Goal: Information Seeking & Learning: Learn about a topic

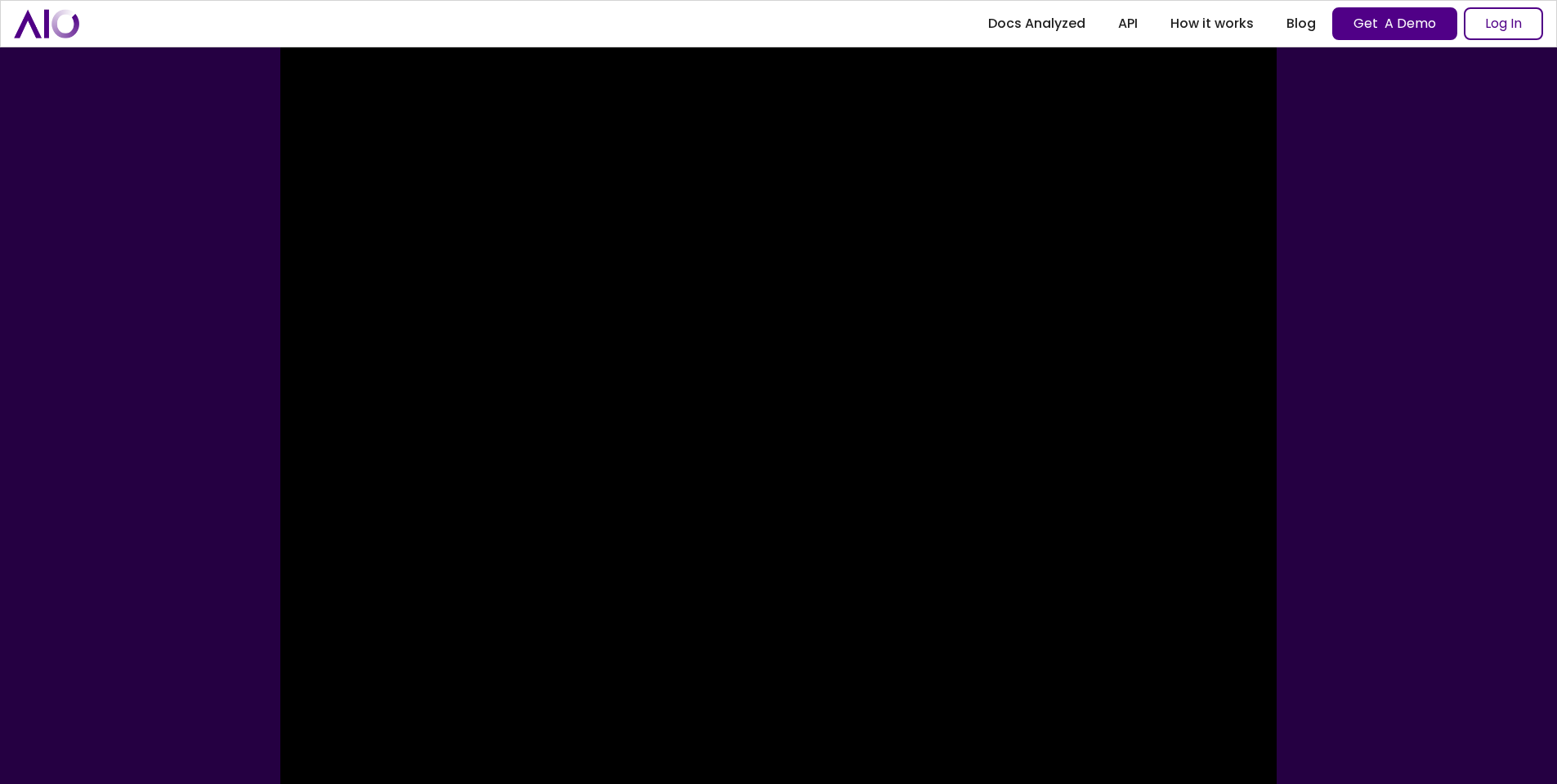
scroll to position [327, 0]
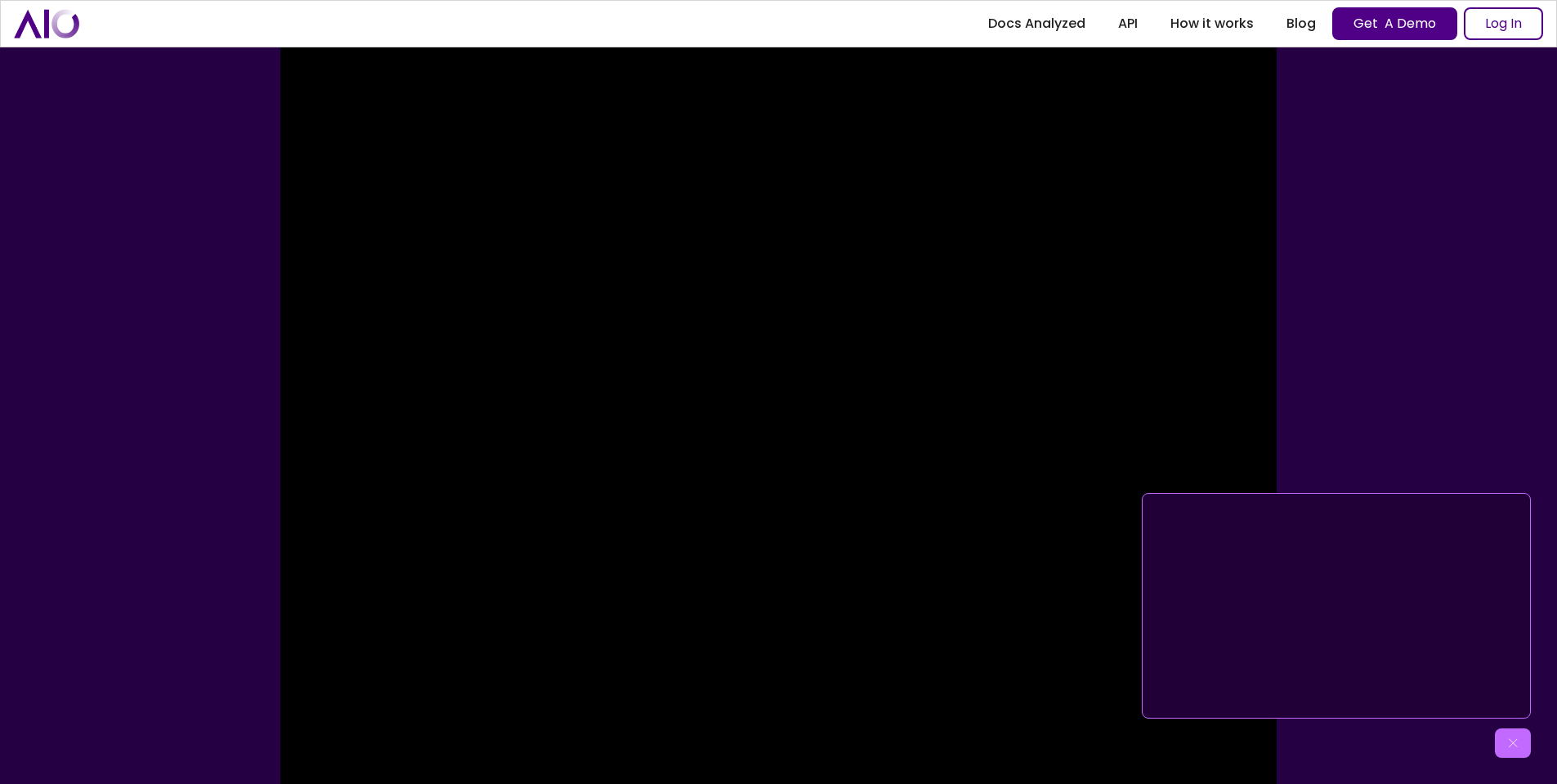
click at [1510, 742] on img at bounding box center [1513, 742] width 16 height 16
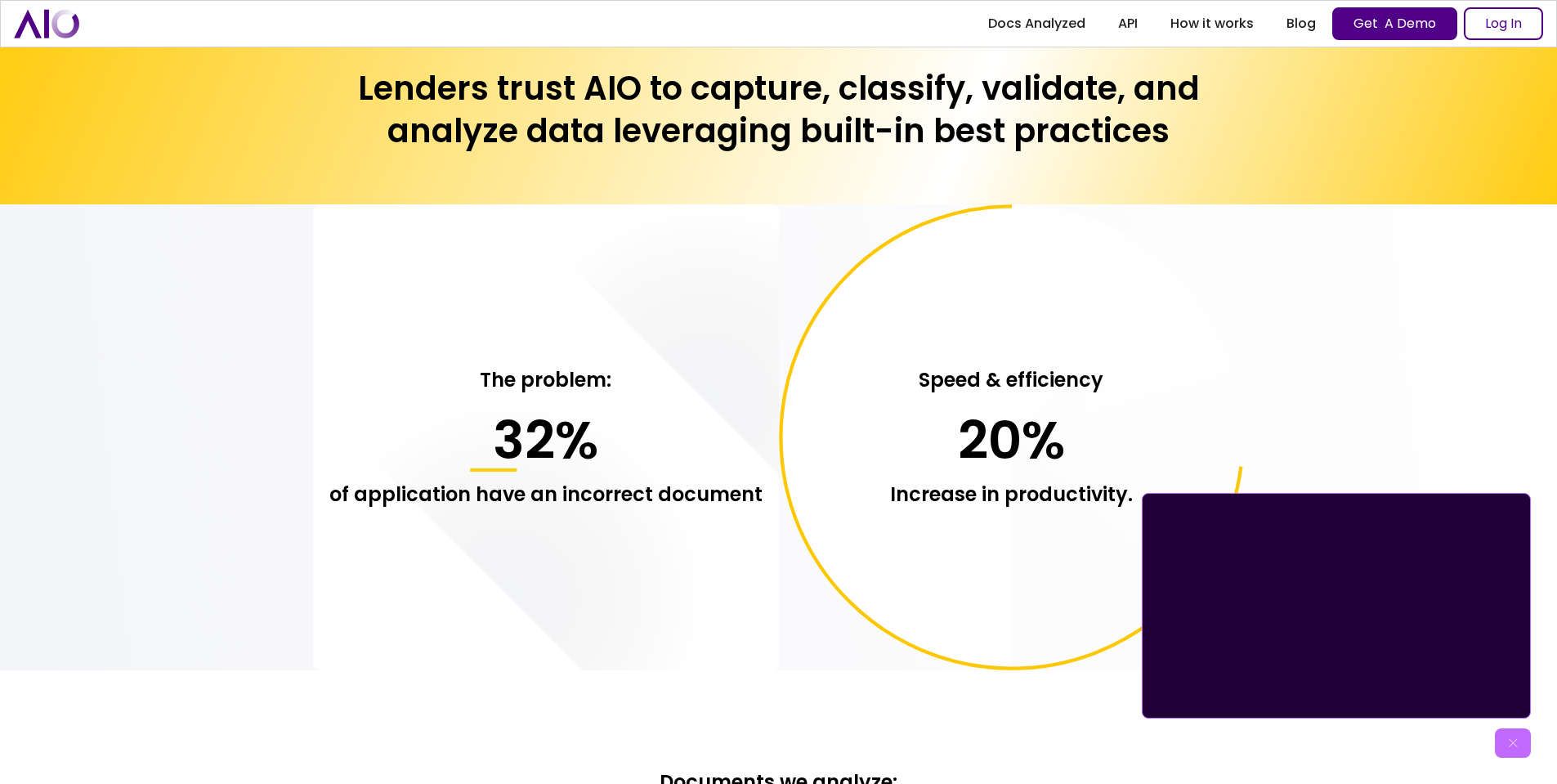
scroll to position [1716, 0]
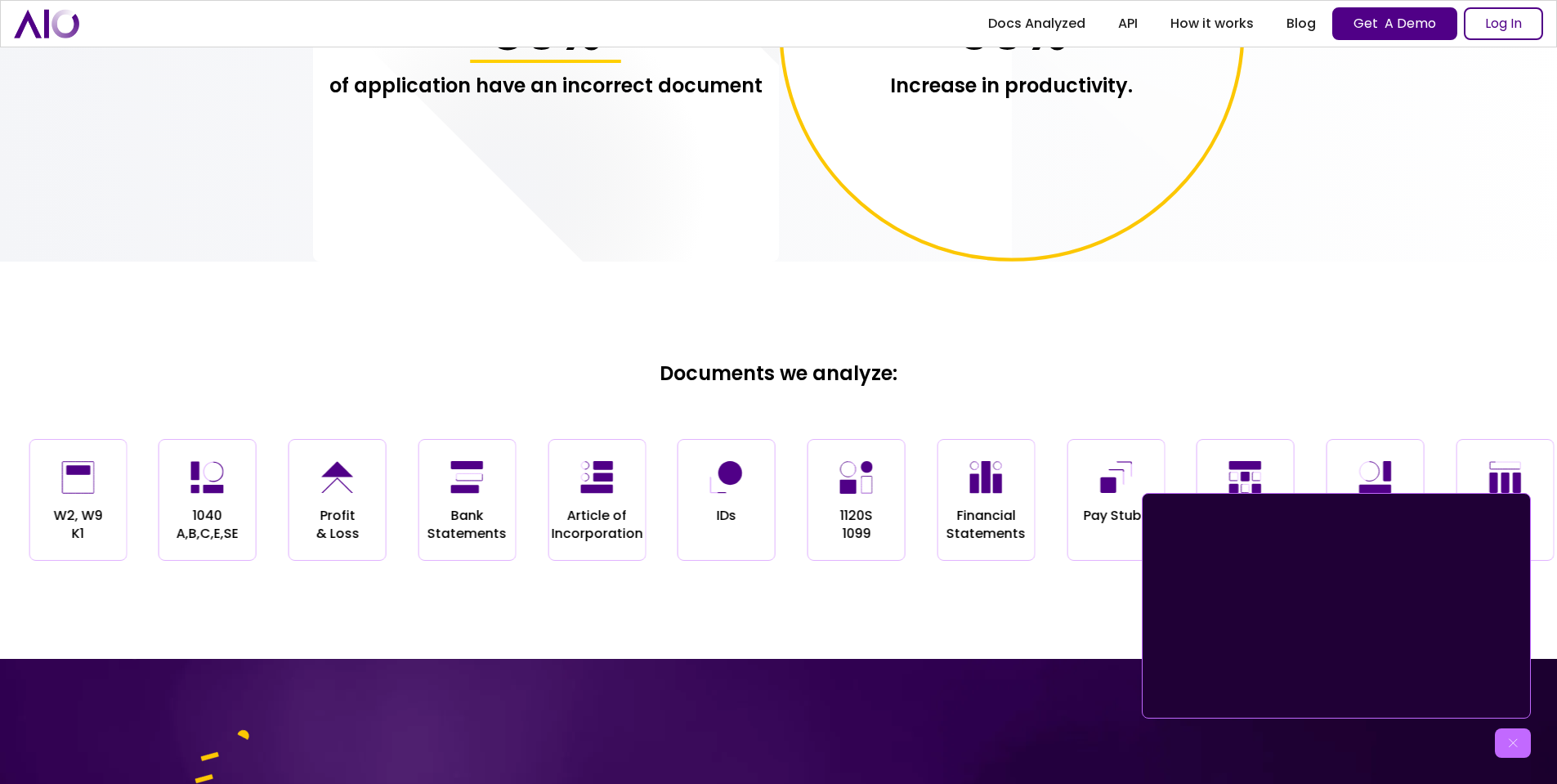
click at [1528, 750] on div "Get to know AIO" at bounding box center [1513, 743] width 36 height 29
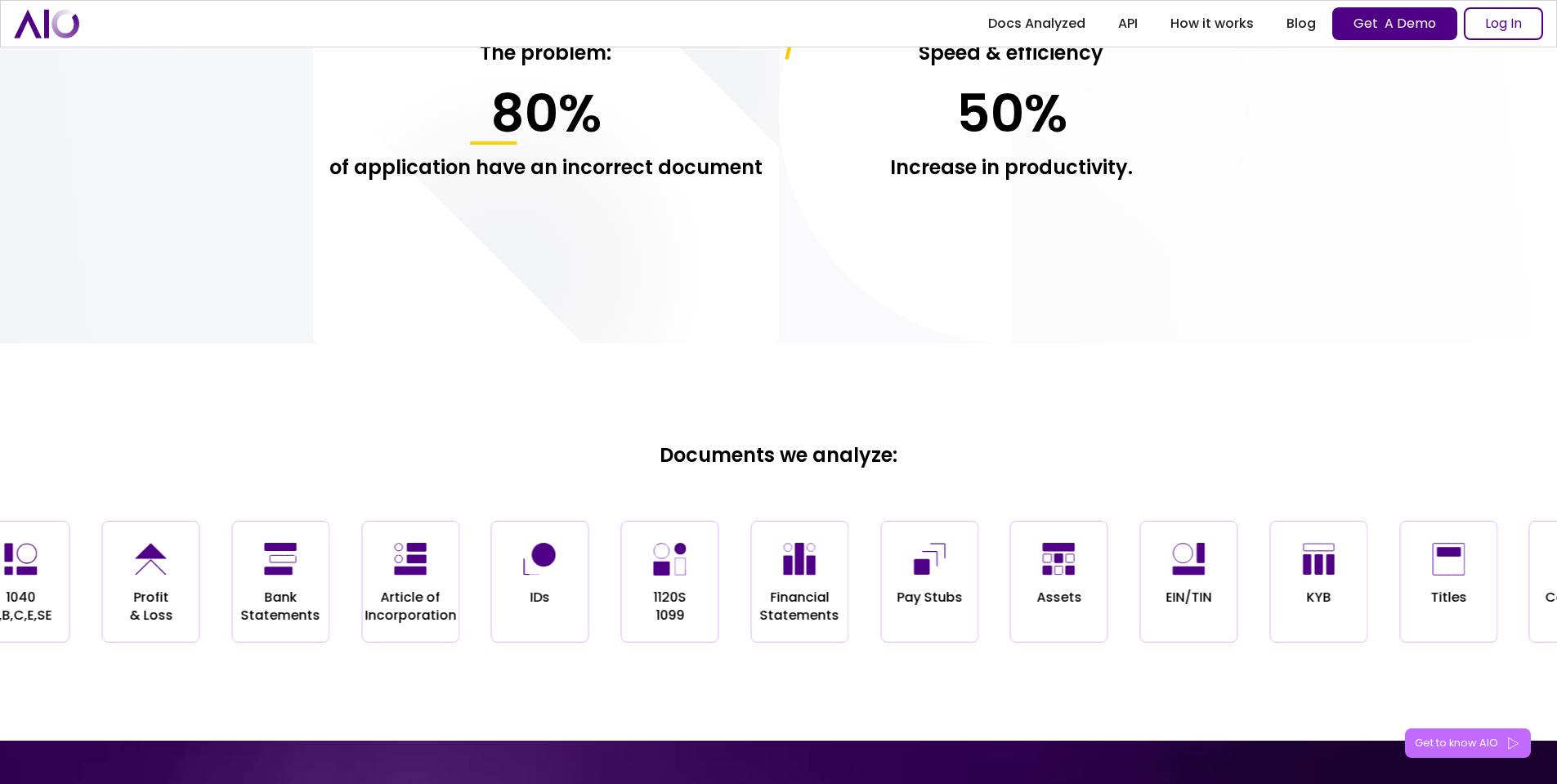
scroll to position [2289, 0]
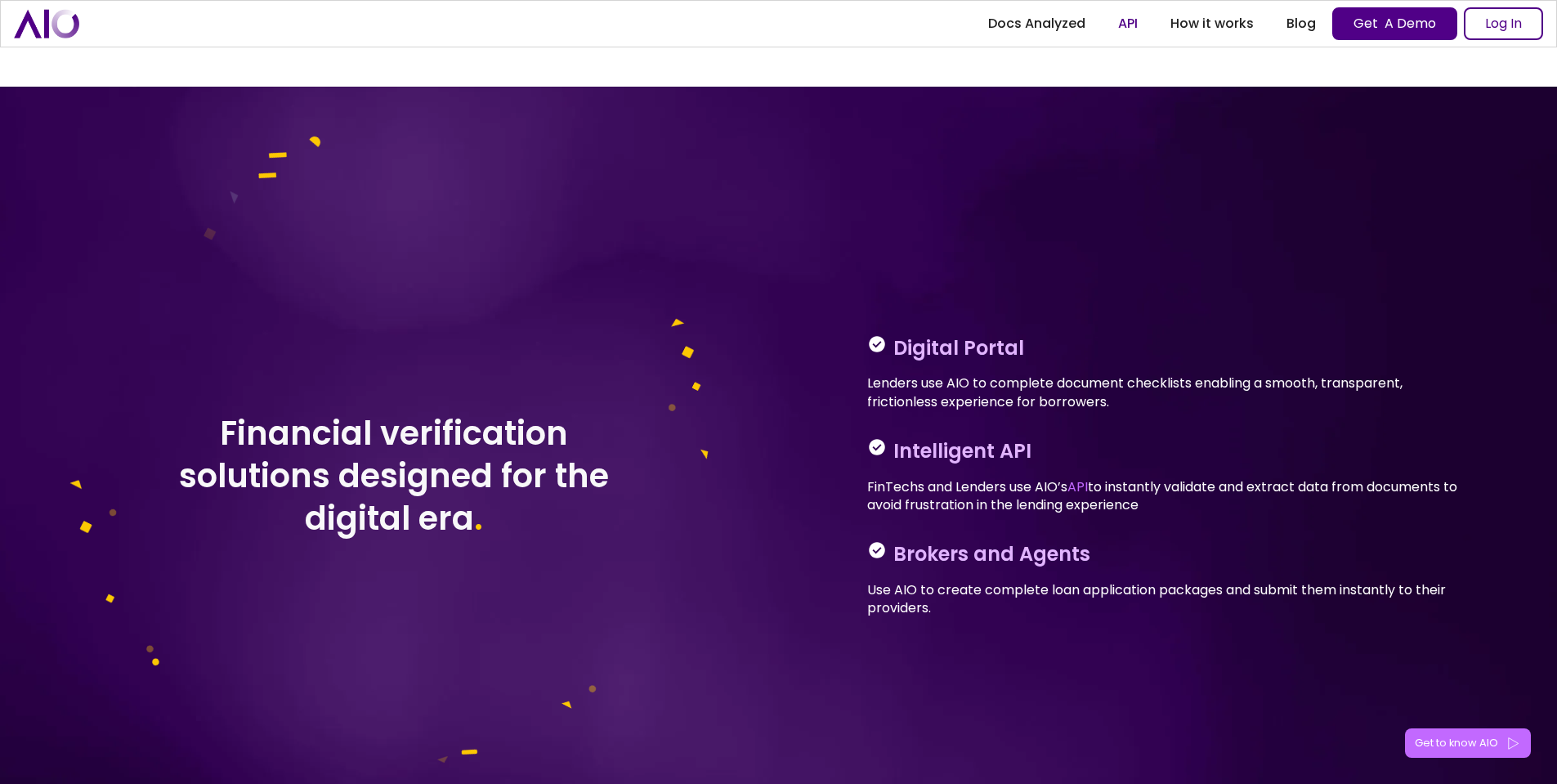
click at [1126, 28] on link "API" at bounding box center [1128, 24] width 52 height 29
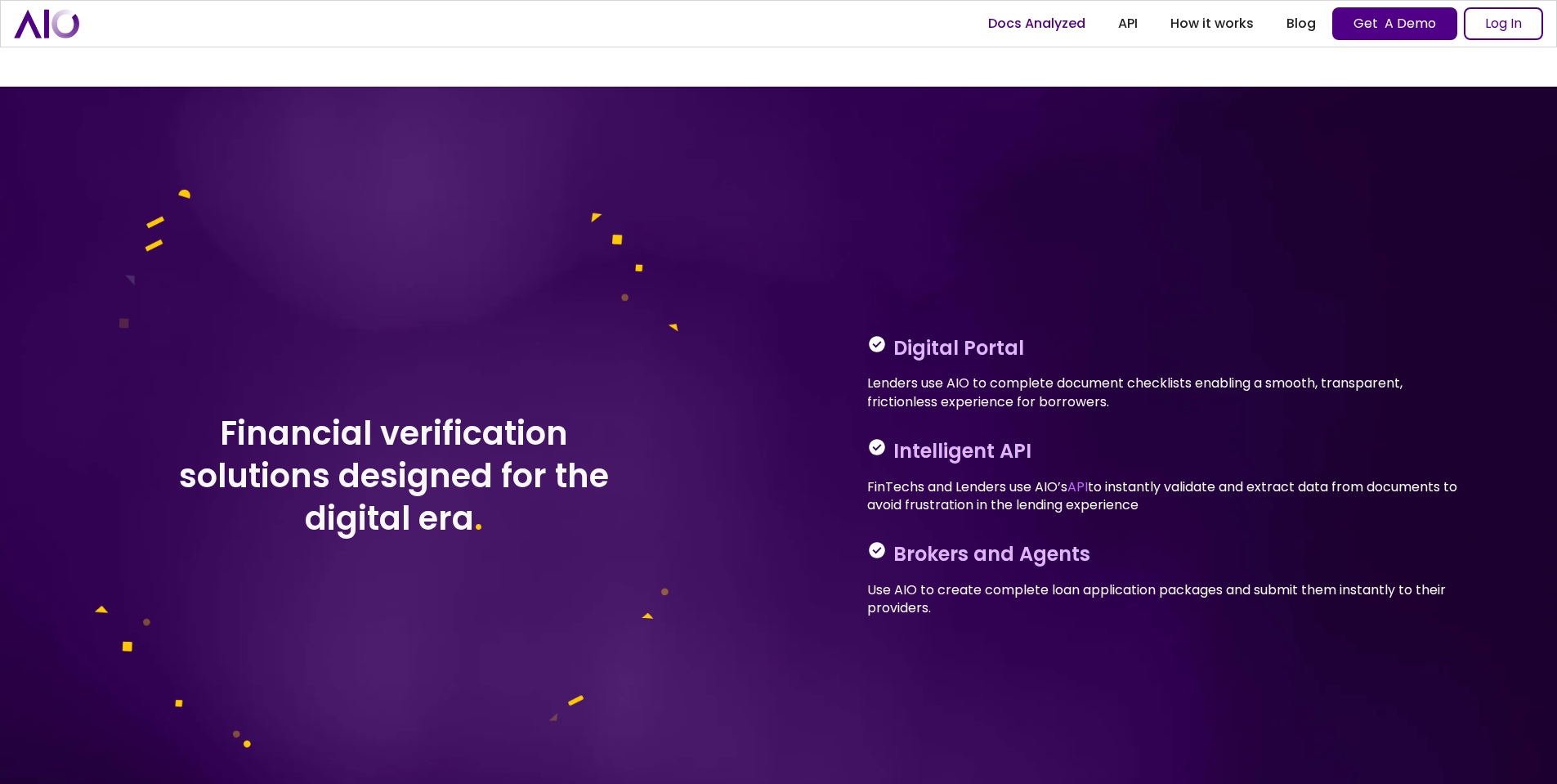
click at [1026, 28] on link "Docs Analyzed" at bounding box center [1037, 24] width 130 height 29
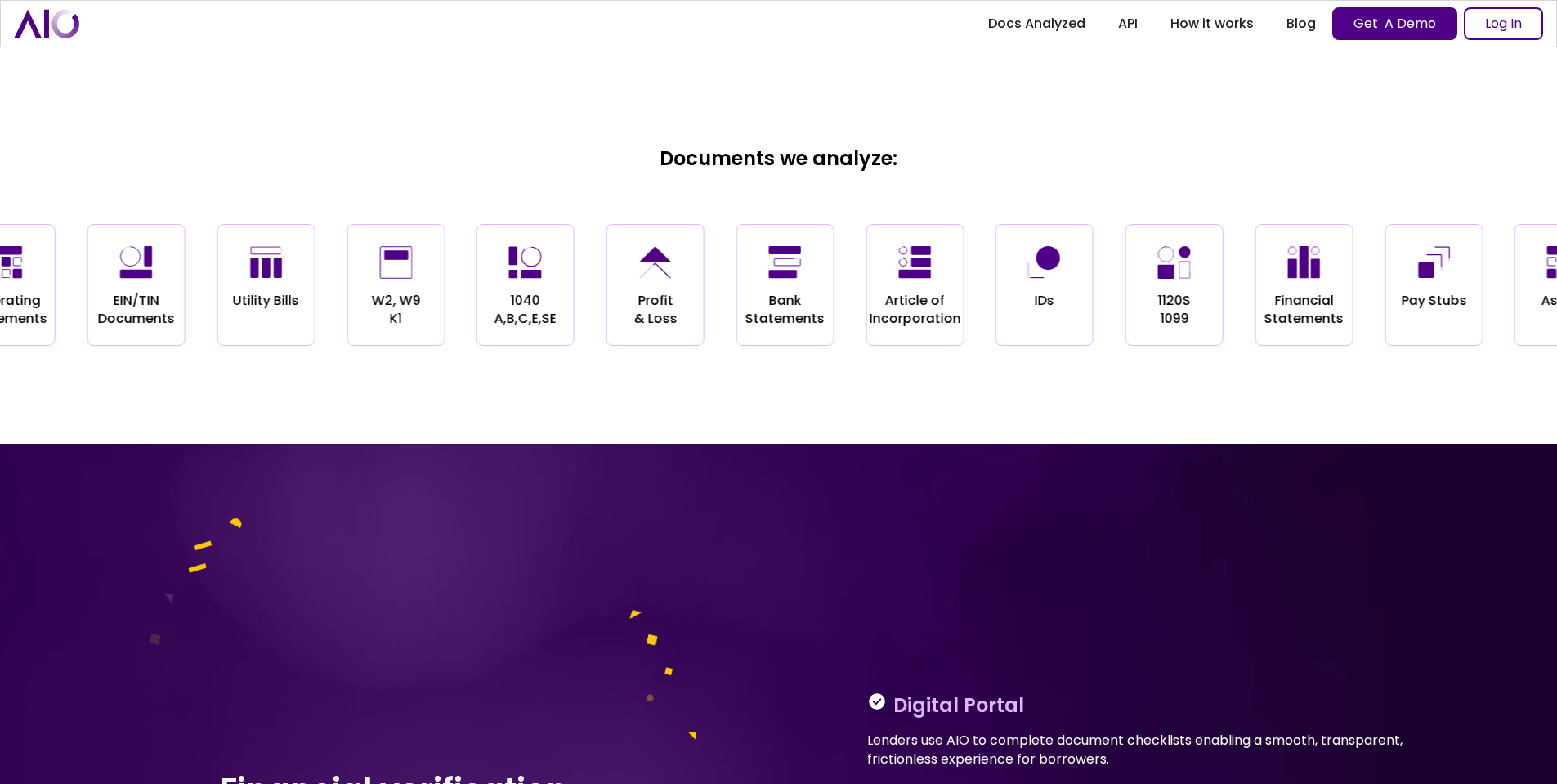
scroll to position [1931, 0]
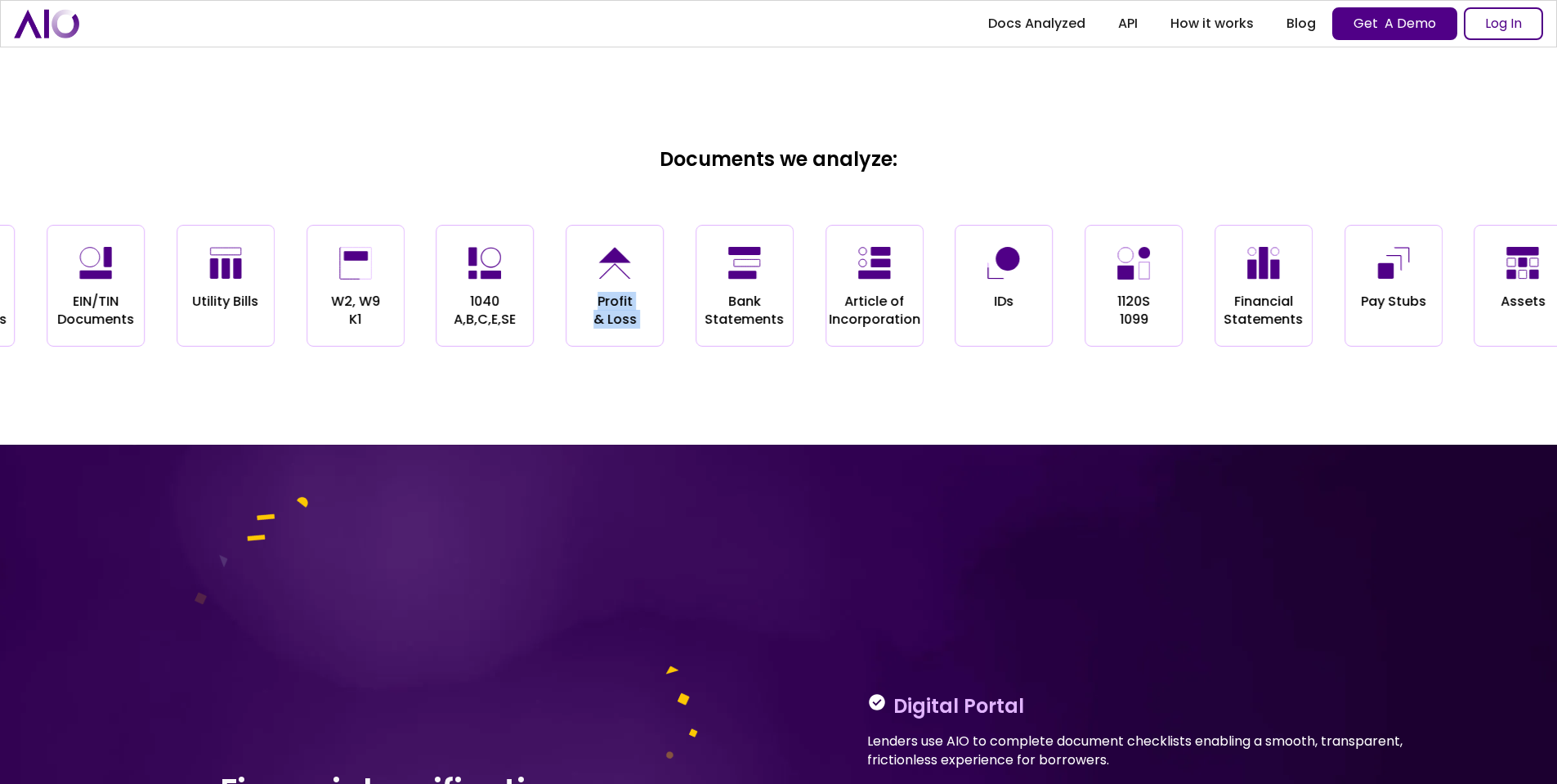
drag, startPoint x: 764, startPoint y: 283, endPoint x: 660, endPoint y: 276, distance: 104.2
click at [660, 278] on div "Operating Agreements EIN/TIN Documents Utility Bills W2, W9 K1 1040 A,B,C,E,SE …" at bounding box center [692, 286] width 1557 height 122
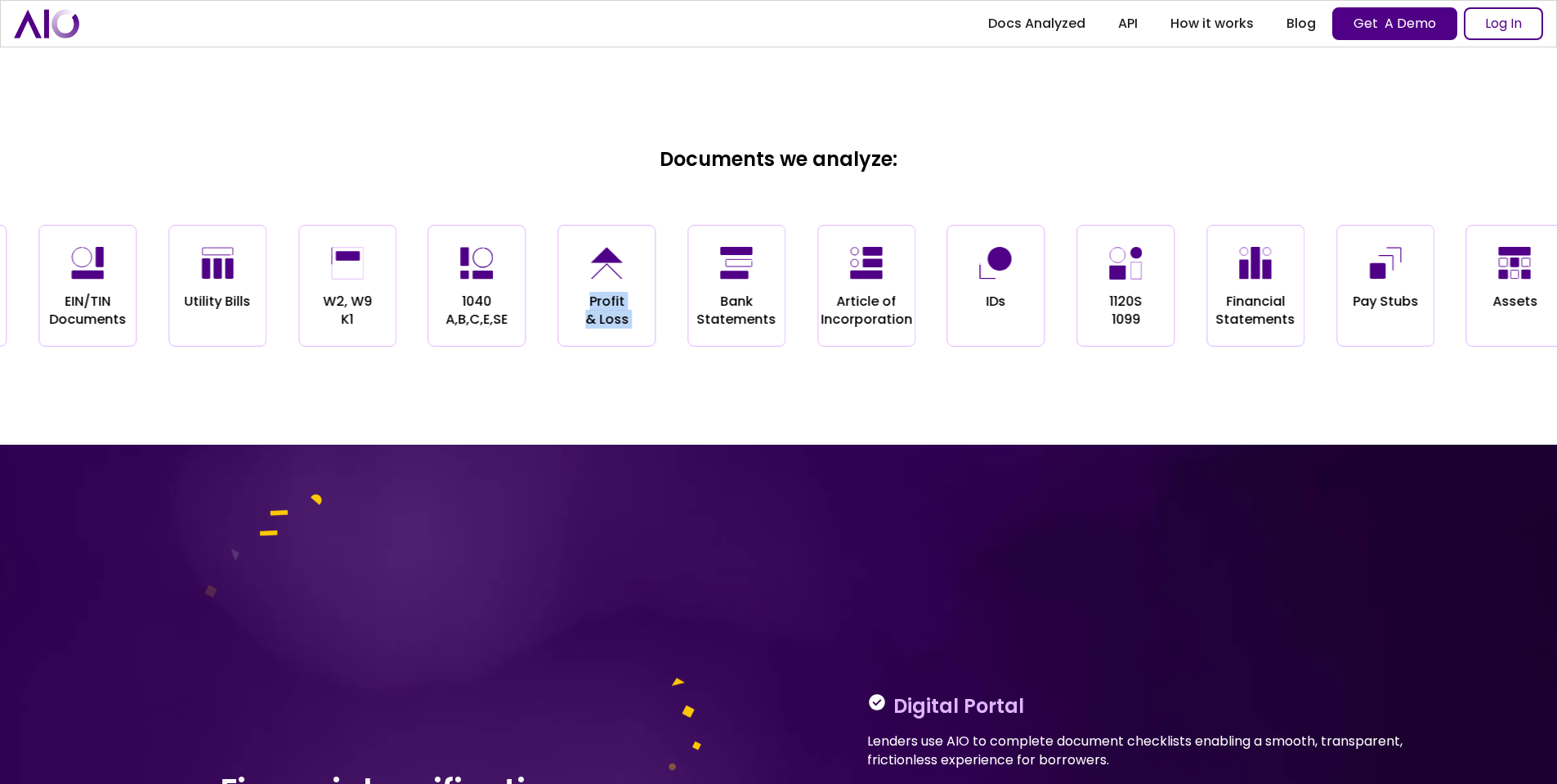
click at [762, 271] on div "Bank Statements" at bounding box center [736, 286] width 98 height 122
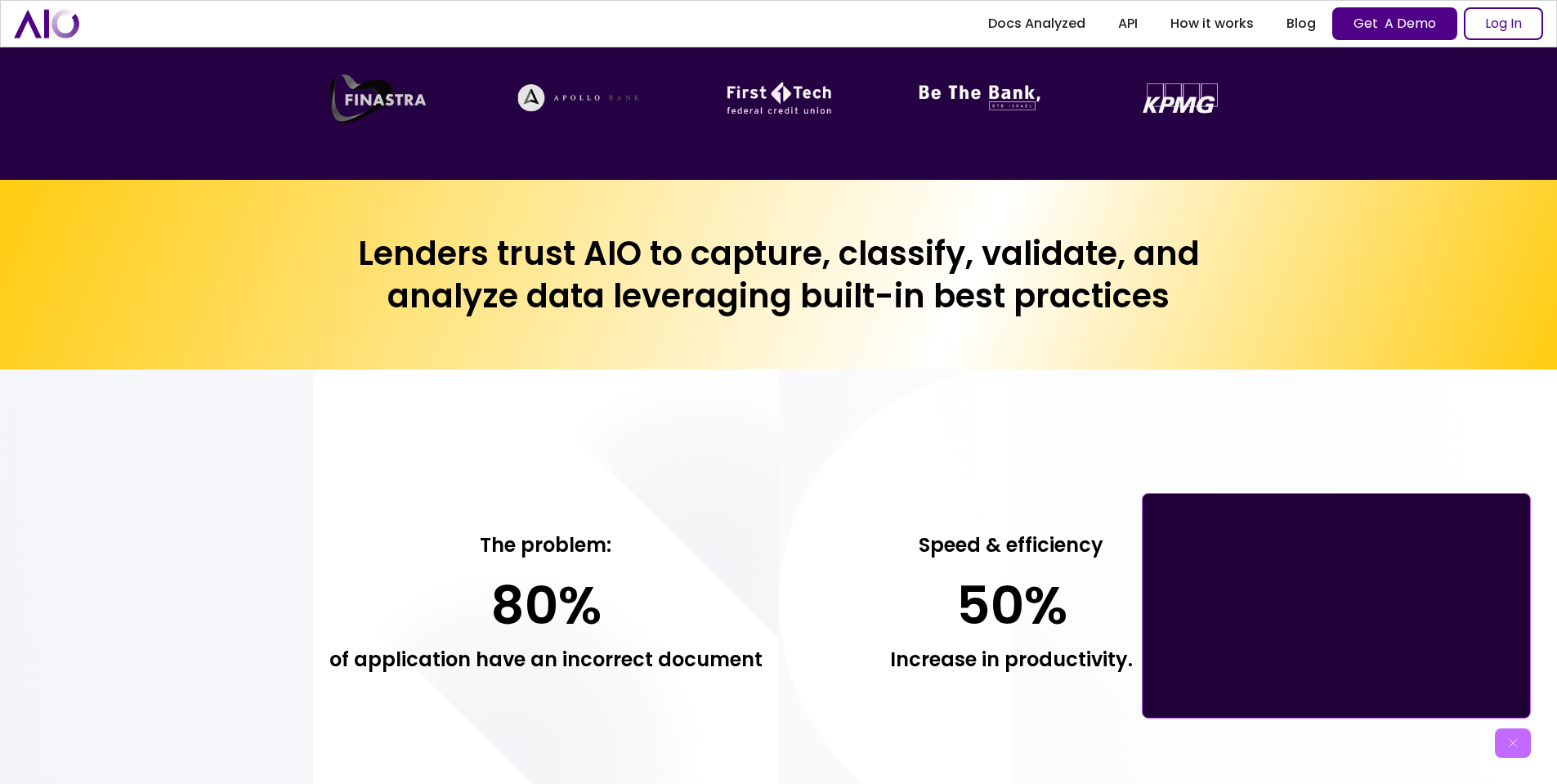
scroll to position [0, 0]
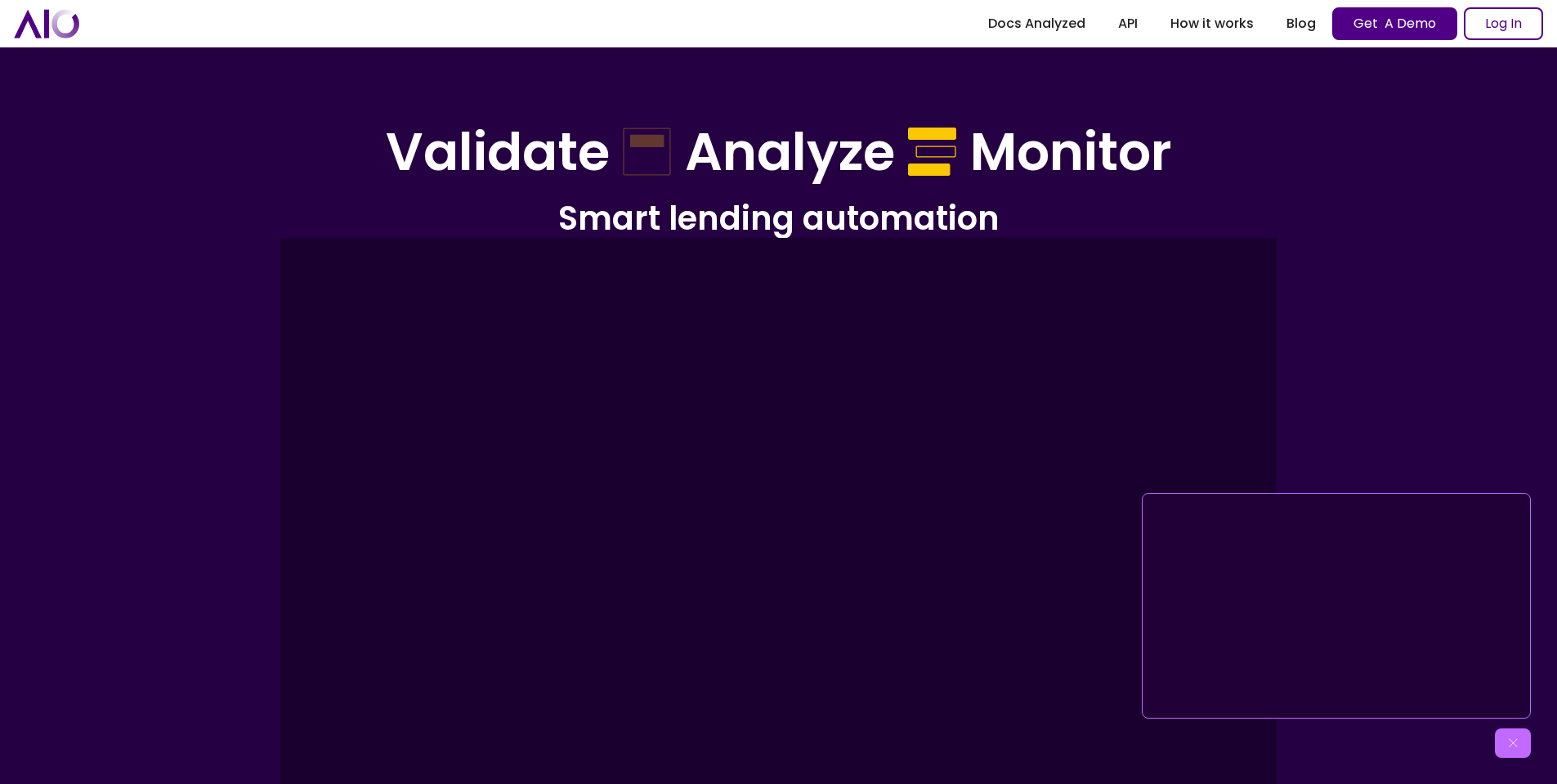
drag, startPoint x: 963, startPoint y: 408, endPoint x: 1031, endPoint y: 148, distance: 268.7
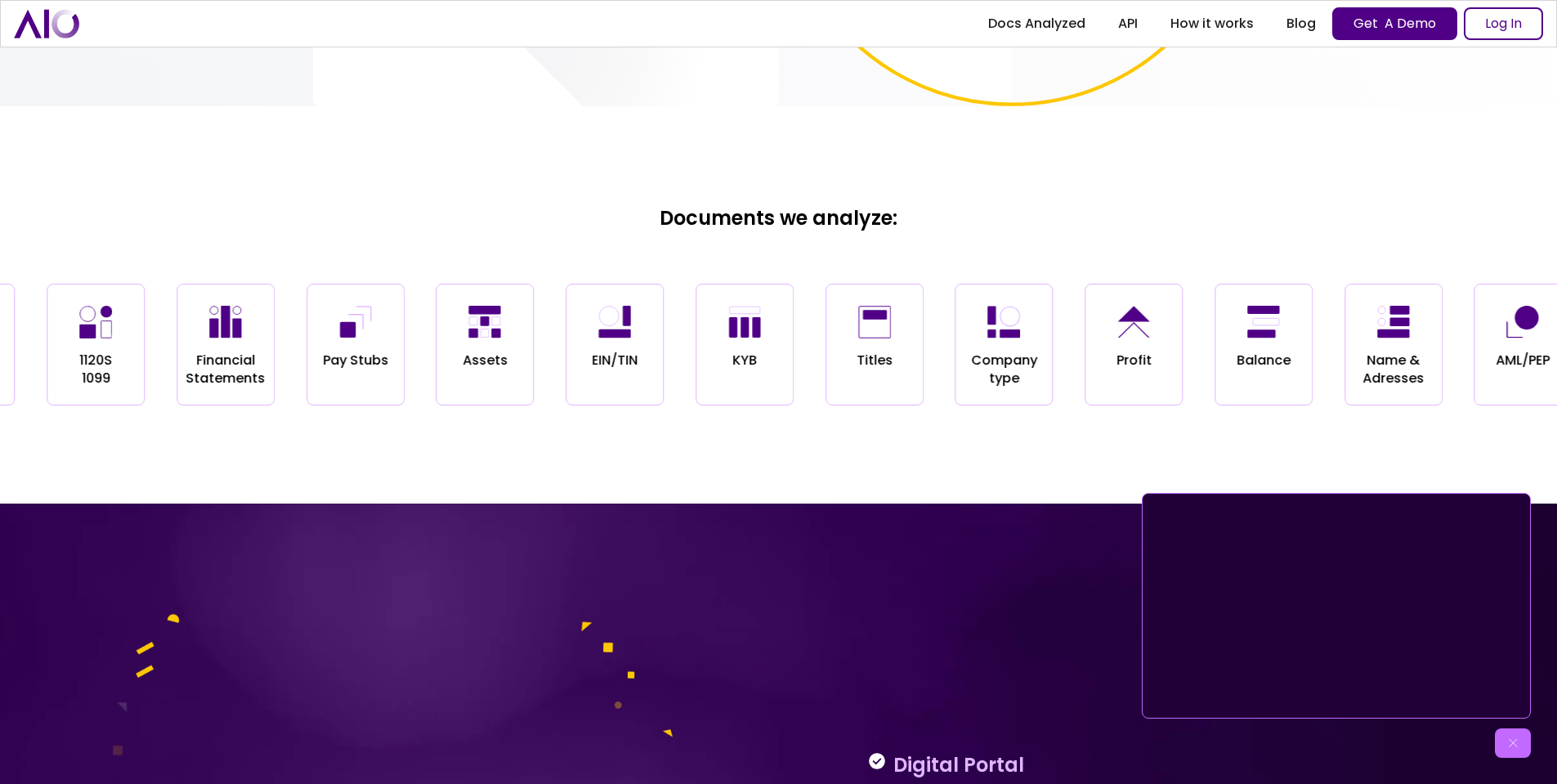
scroll to position [1880, 0]
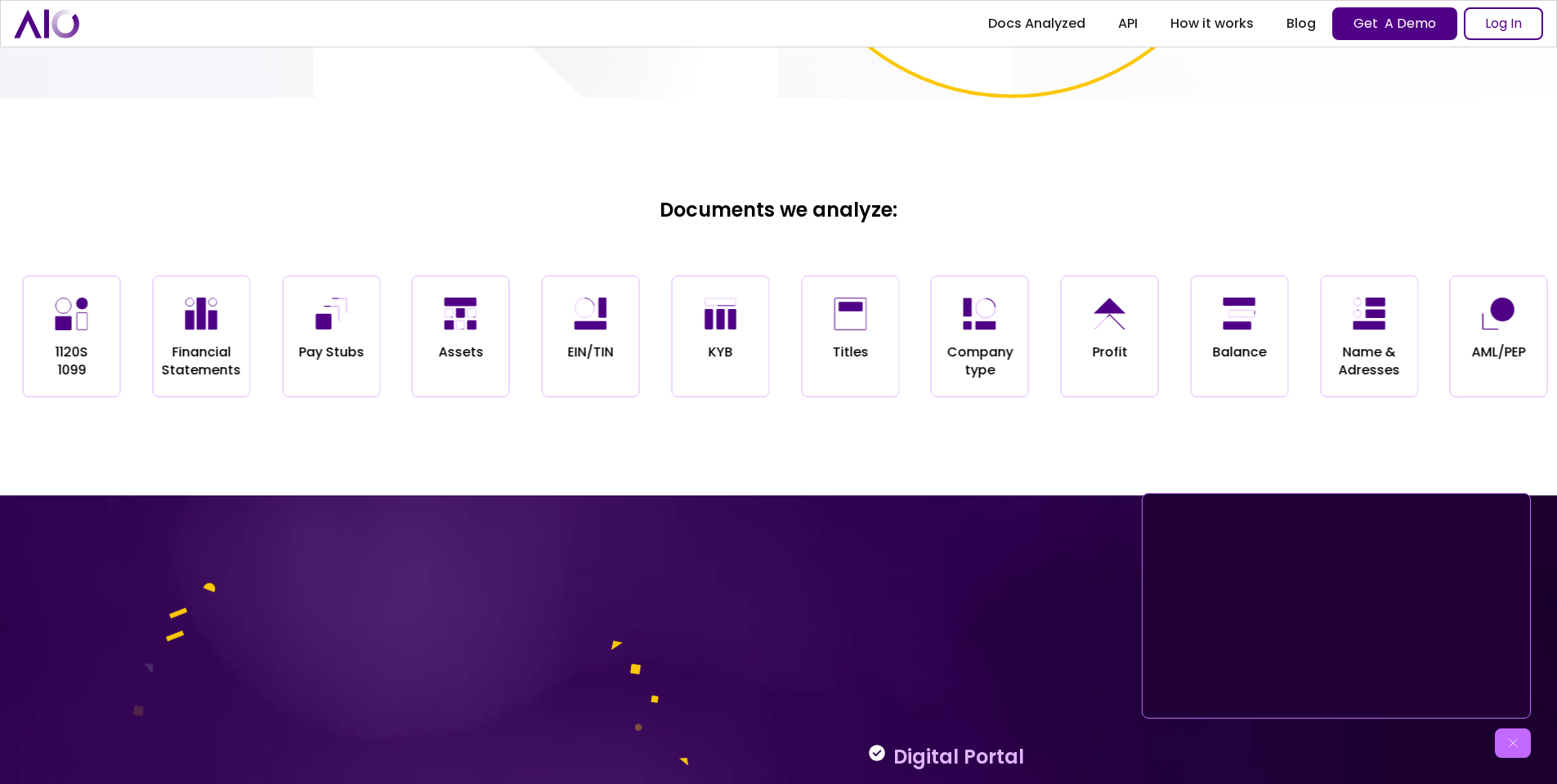
drag, startPoint x: 829, startPoint y: 334, endPoint x: 874, endPoint y: 334, distance: 45.0
click at [848, 334] on div "Titles" at bounding box center [850, 336] width 98 height 122
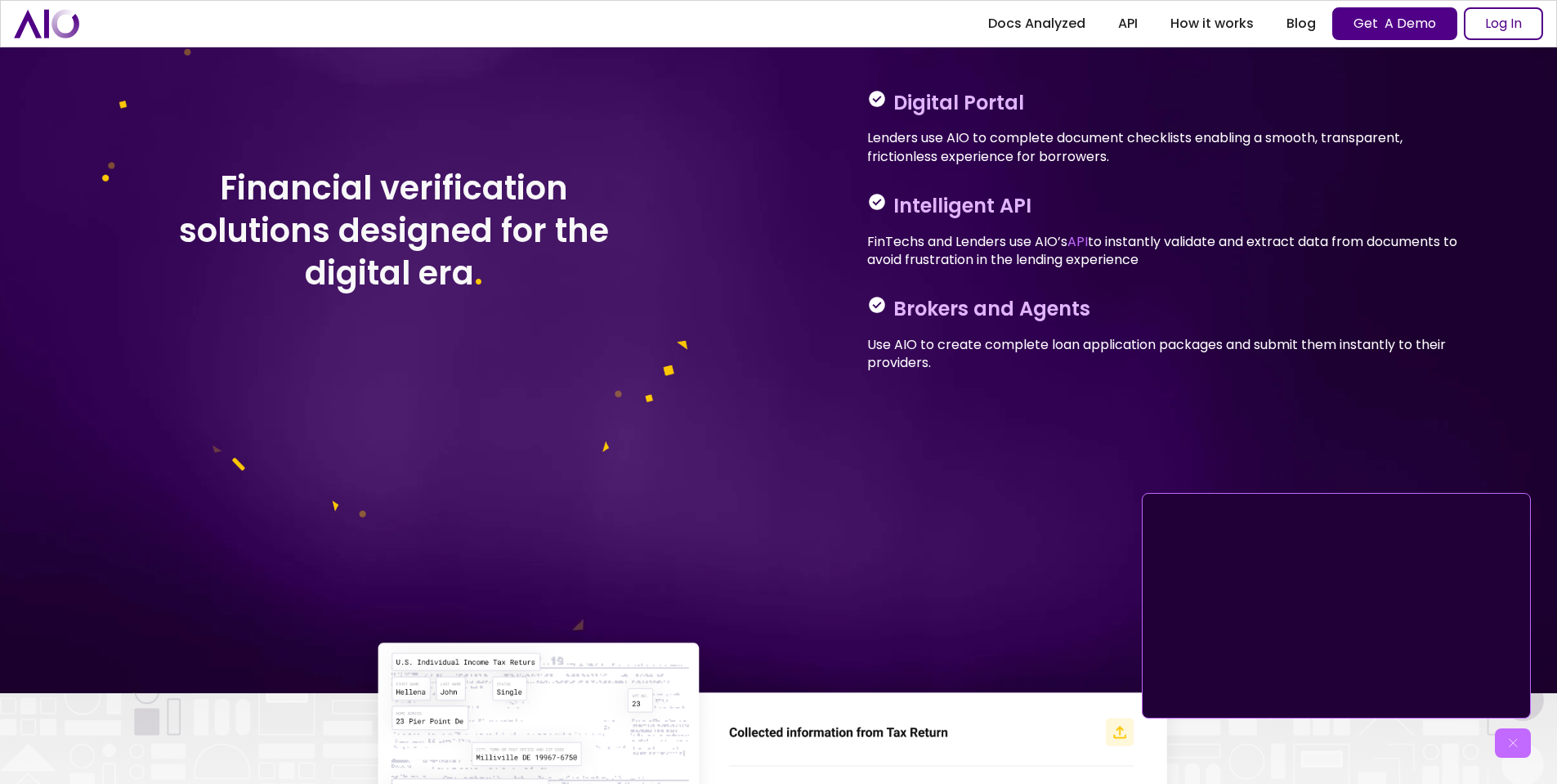
scroll to position [1410, 0]
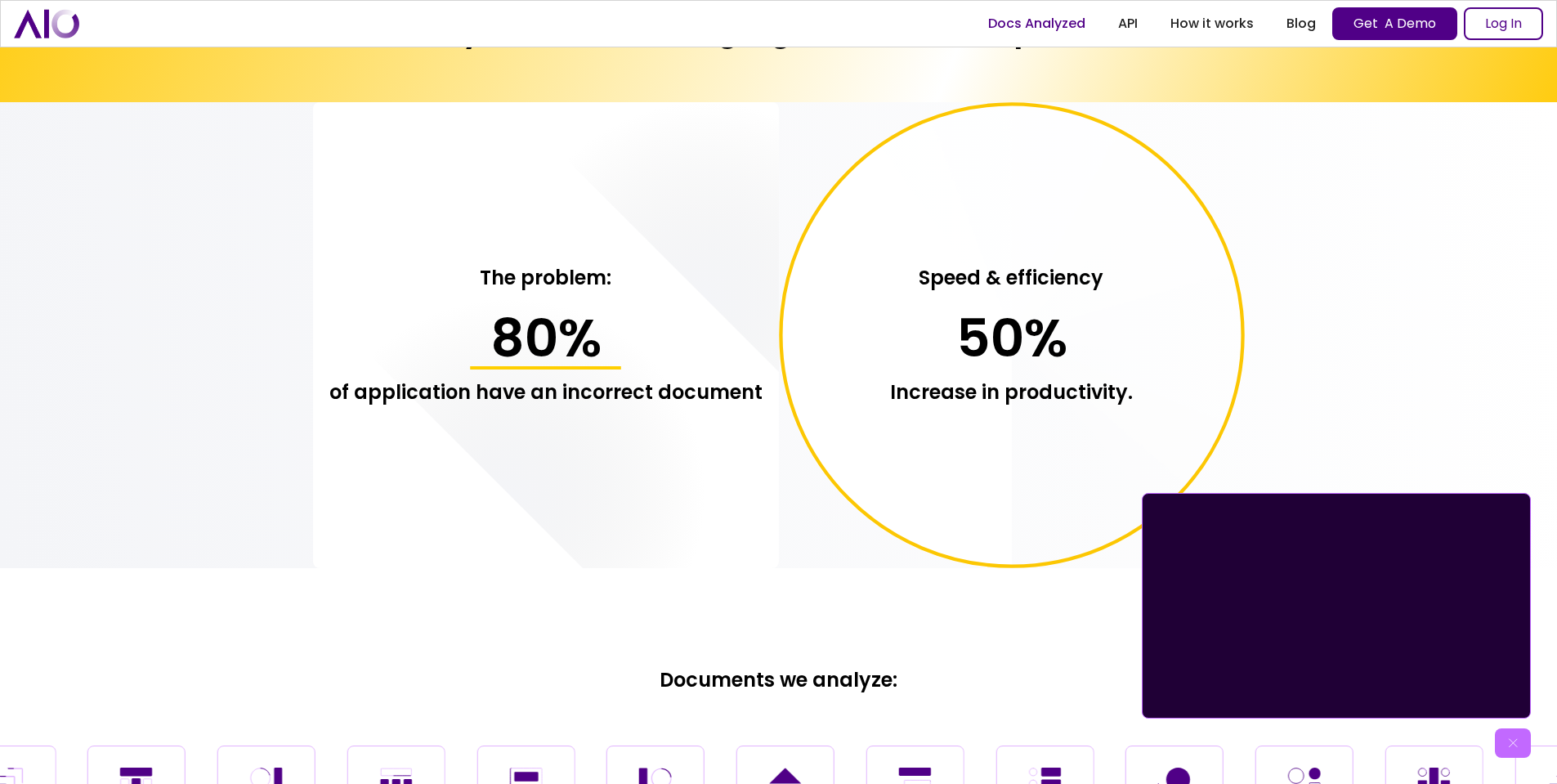
click at [1076, 15] on link "Docs Analyzed" at bounding box center [1037, 24] width 130 height 29
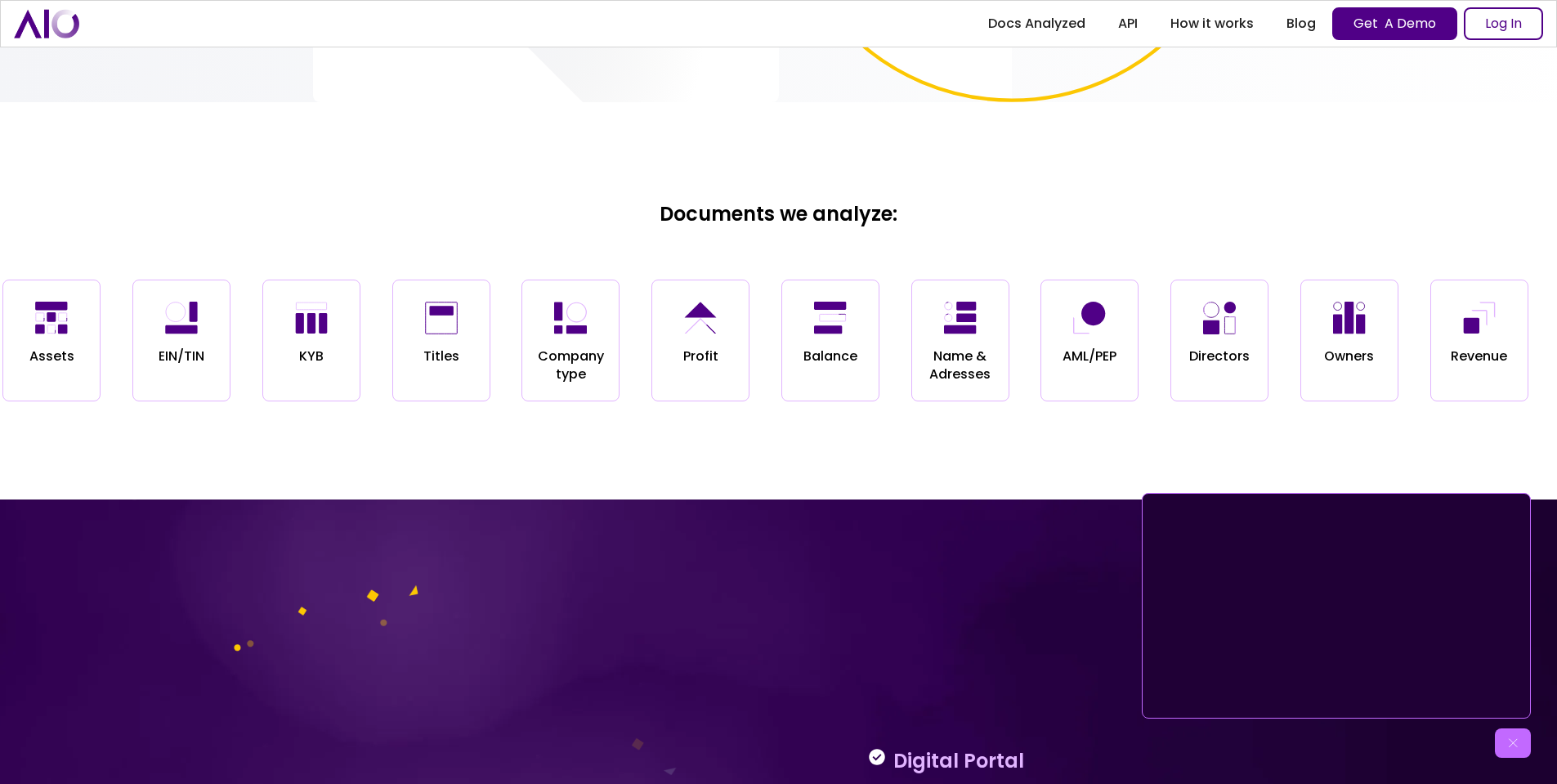
scroll to position [1931, 0]
